Goal: Transaction & Acquisition: Purchase product/service

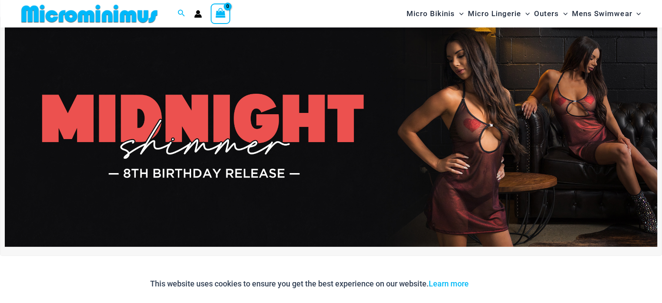
scroll to position [37, 0]
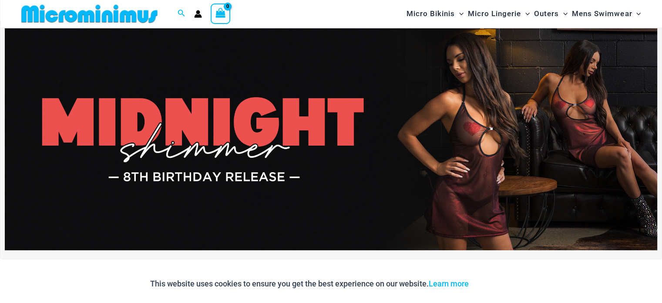
click at [420, 188] on img at bounding box center [331, 139] width 653 height 222
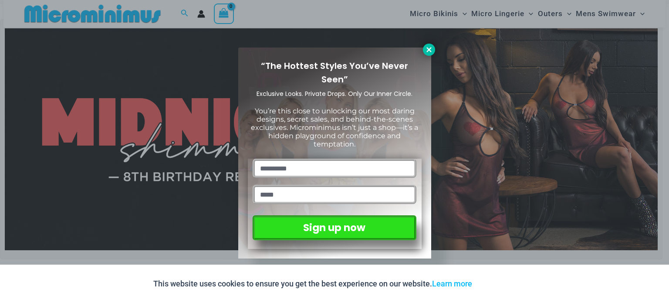
click at [431, 52] on icon at bounding box center [429, 50] width 8 height 8
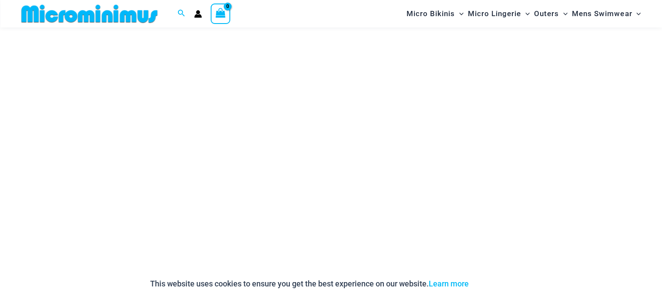
scroll to position [3023, 0]
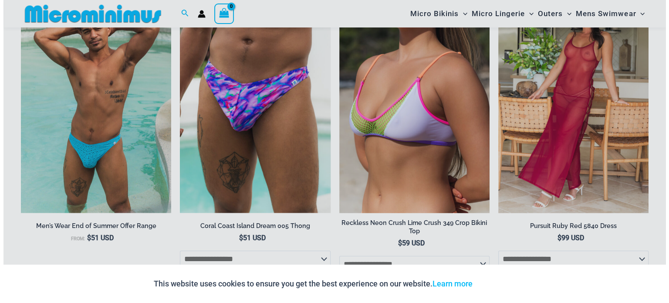
scroll to position [1087, 0]
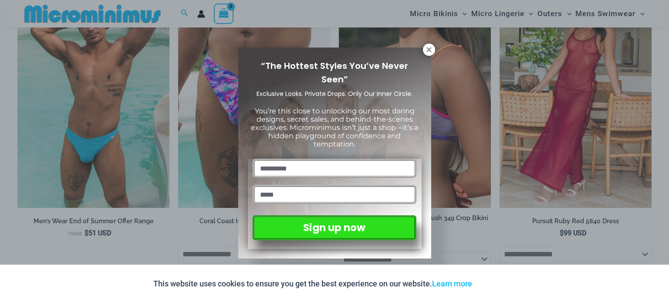
drag, startPoint x: 668, startPoint y: 83, endPoint x: 668, endPoint y: 119, distance: 36.1
